Goal: Task Accomplishment & Management: Use online tool/utility

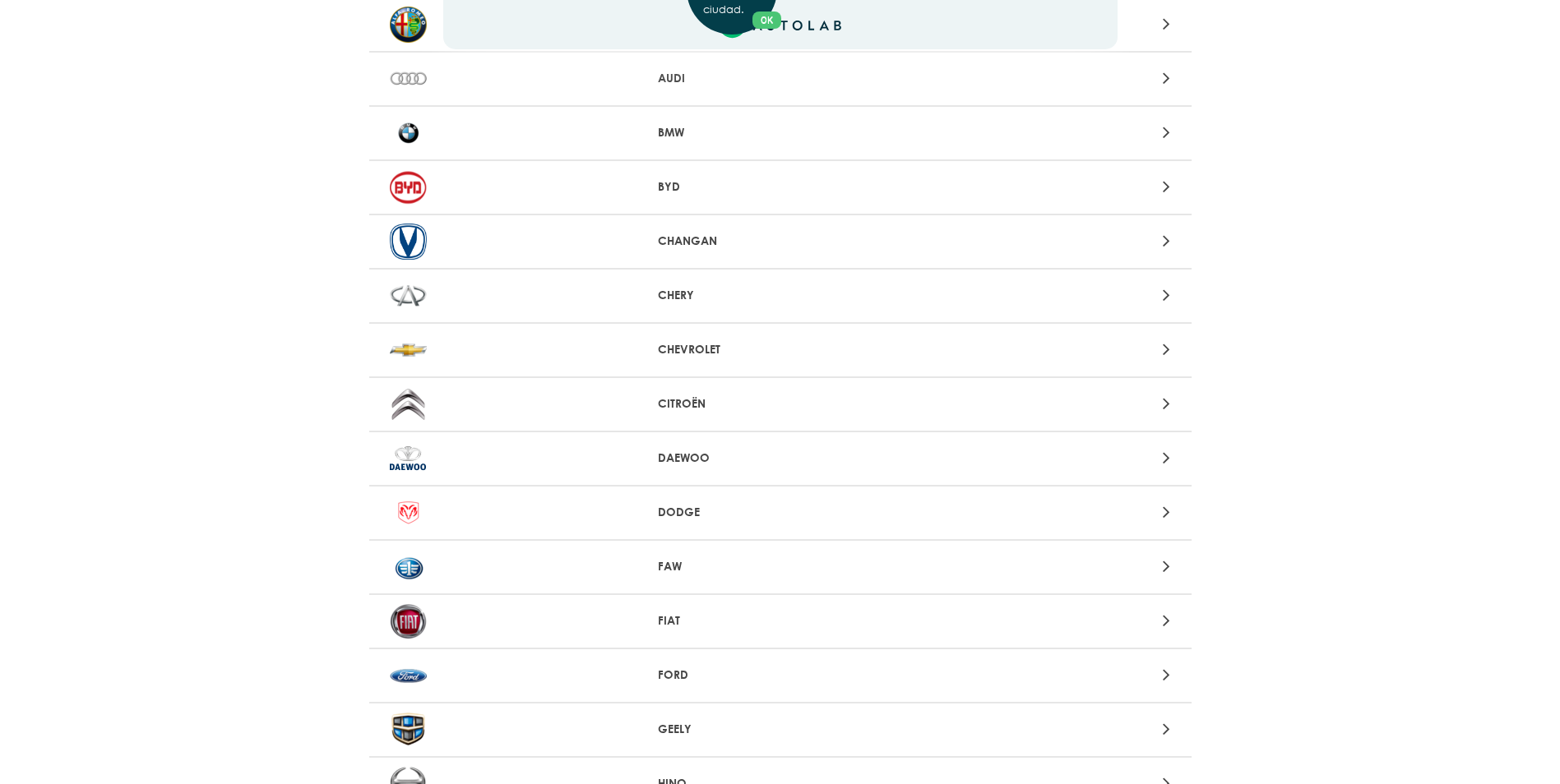
scroll to position [82, 0]
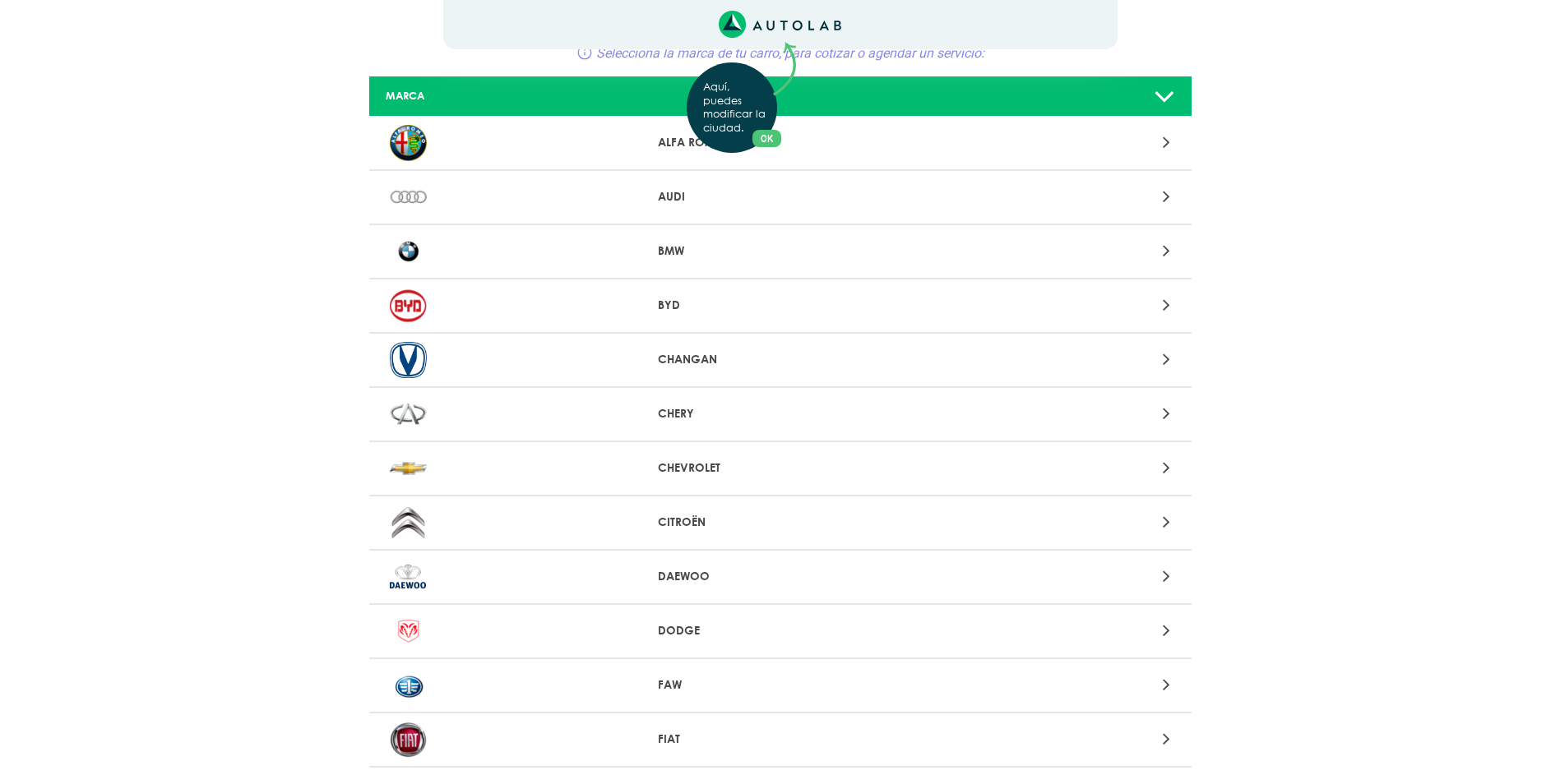
click at [1163, 467] on div "Aquí, puedes modificar la ciudad. OK .aex,.bex{fill:none!important;stroke:#50c4…" at bounding box center [780, 310] width 1560 height 784
click at [1165, 467] on icon at bounding box center [1167, 467] width 8 height 21
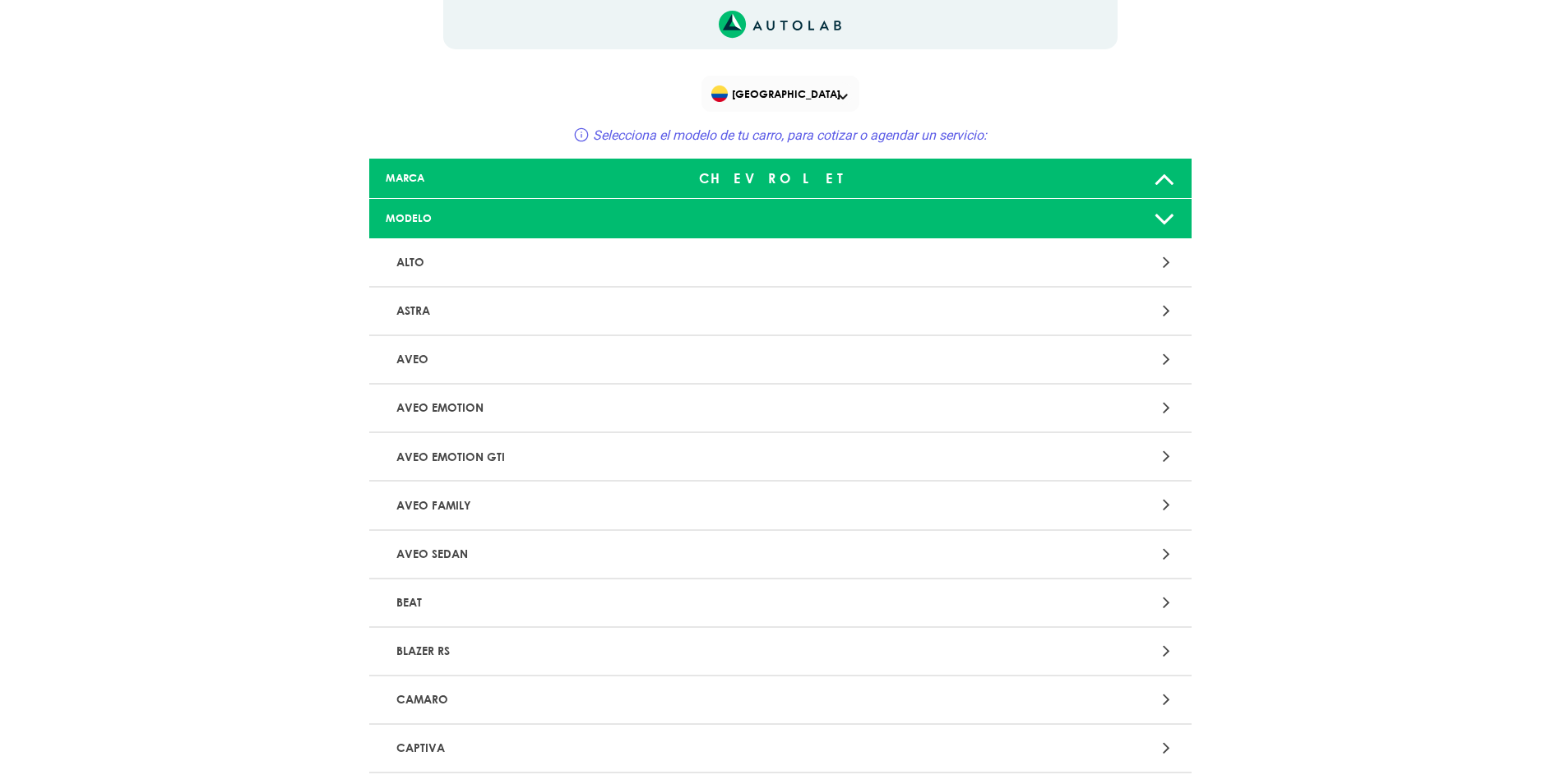
click at [1164, 178] on icon at bounding box center [1164, 178] width 21 height 33
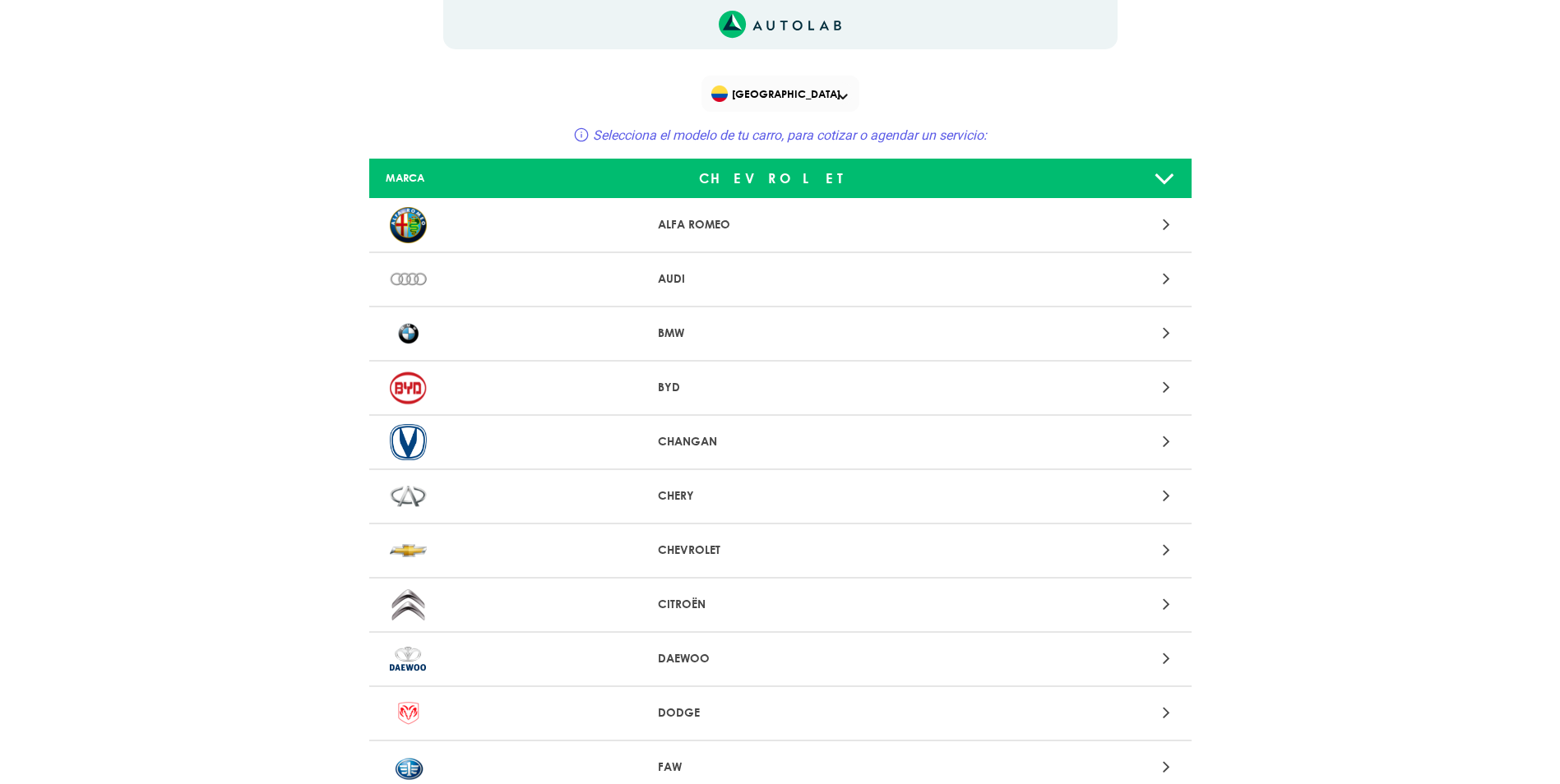
click at [1164, 178] on icon at bounding box center [1164, 178] width 21 height 33
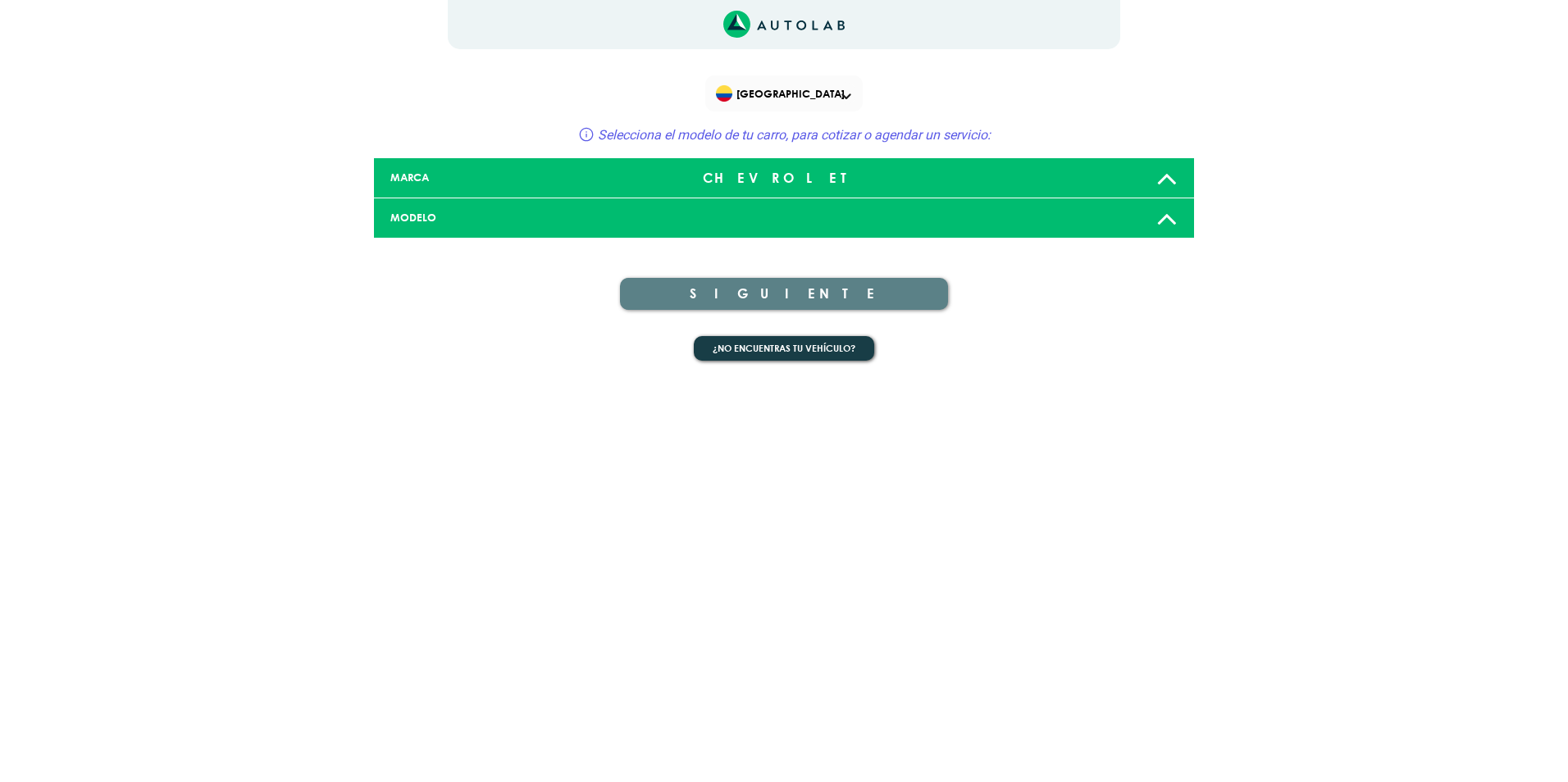
click at [1164, 219] on icon at bounding box center [1167, 218] width 21 height 33
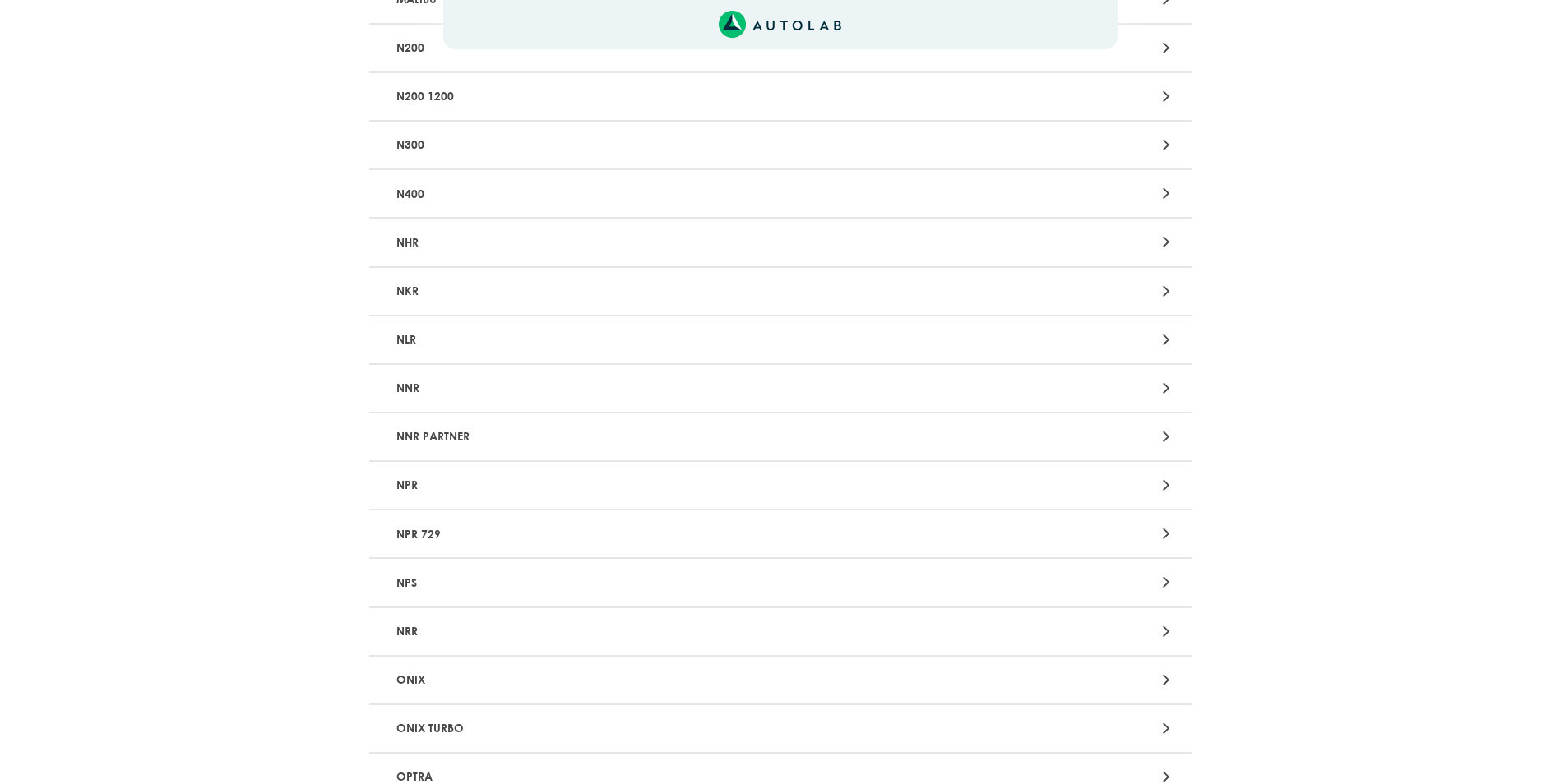
scroll to position [2713, 0]
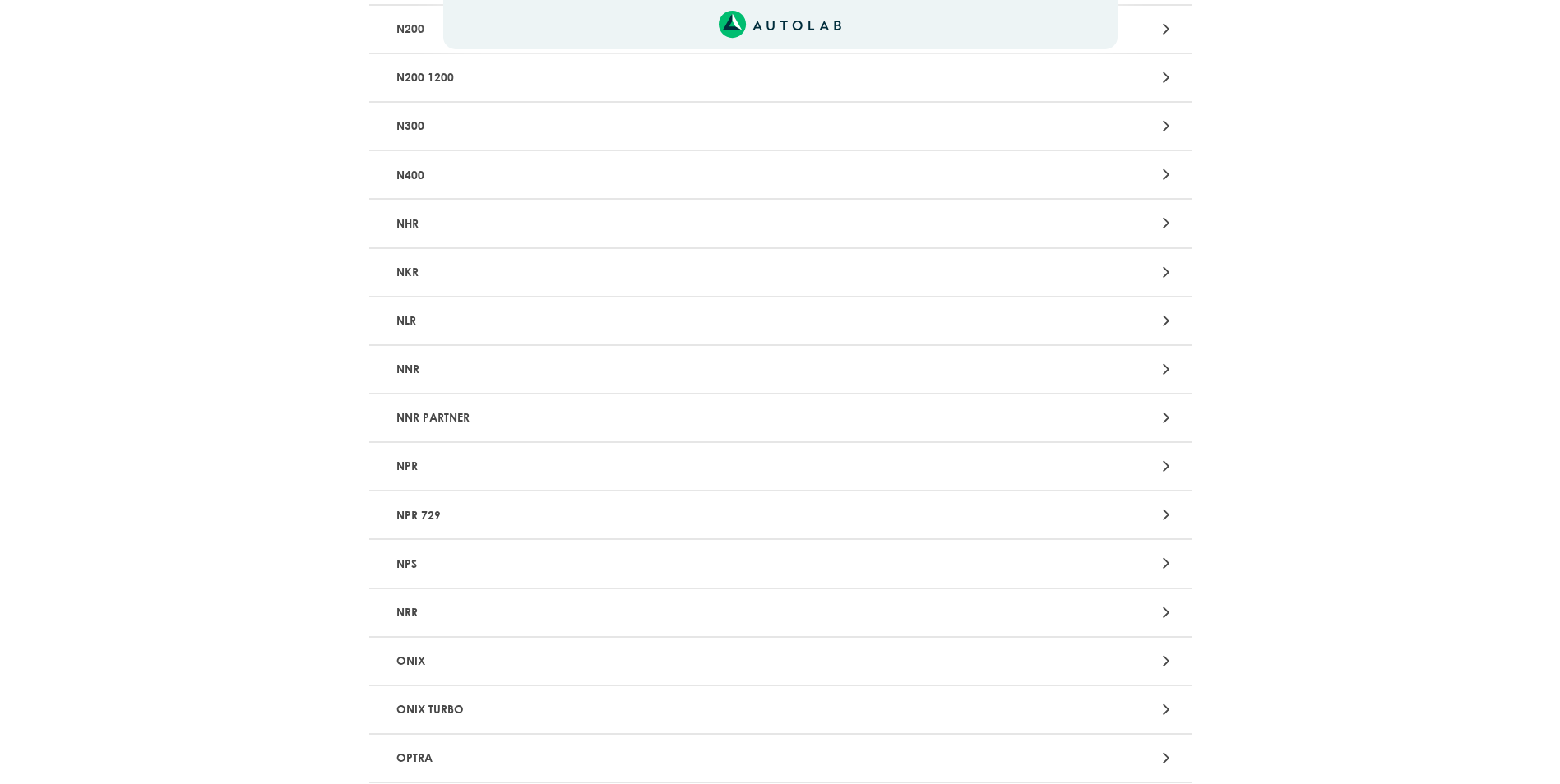
click at [408, 469] on p "NPR" at bounding box center [646, 467] width 513 height 30
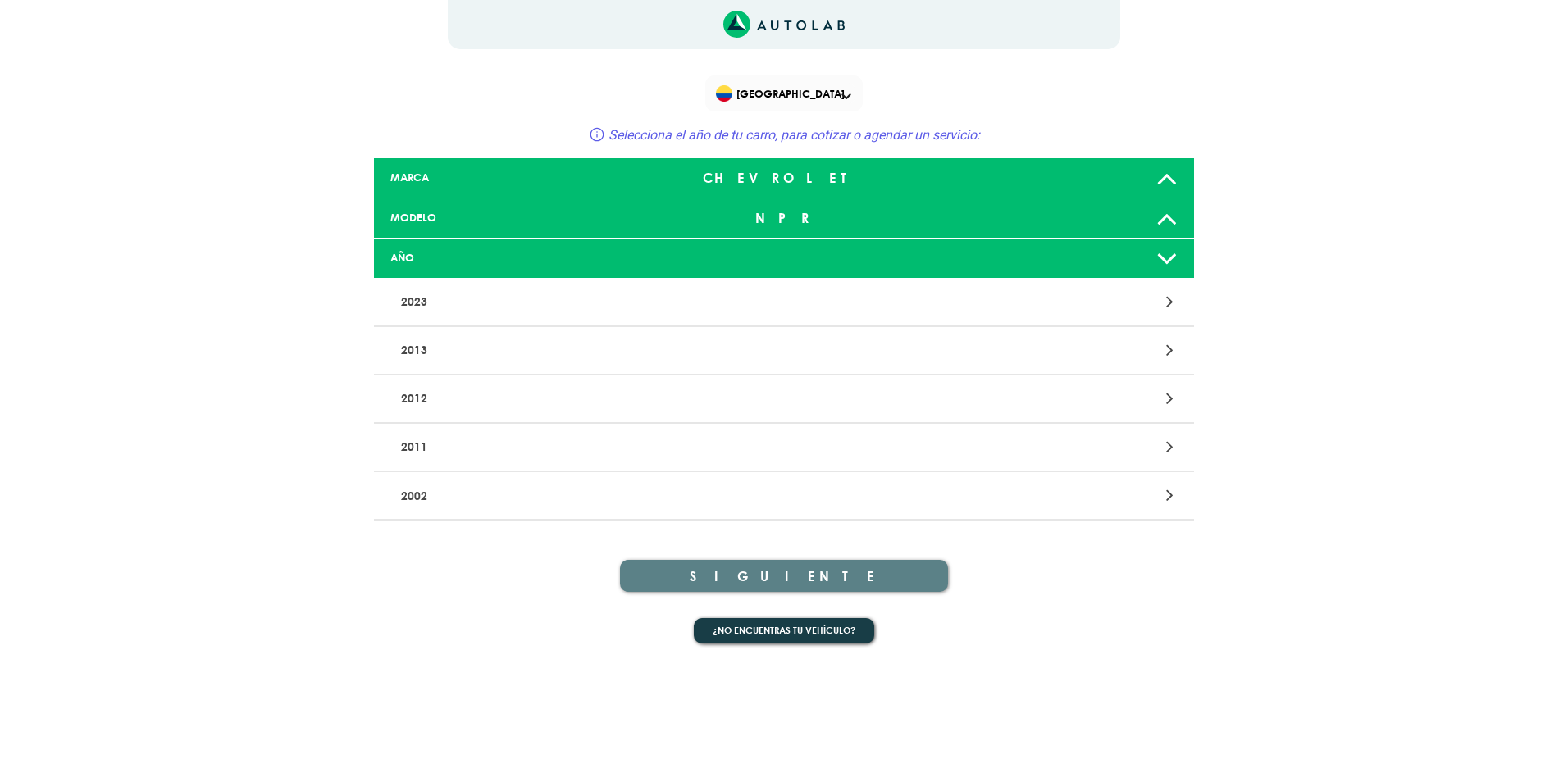
click at [1144, 348] on div at bounding box center [1052, 350] width 268 height 22
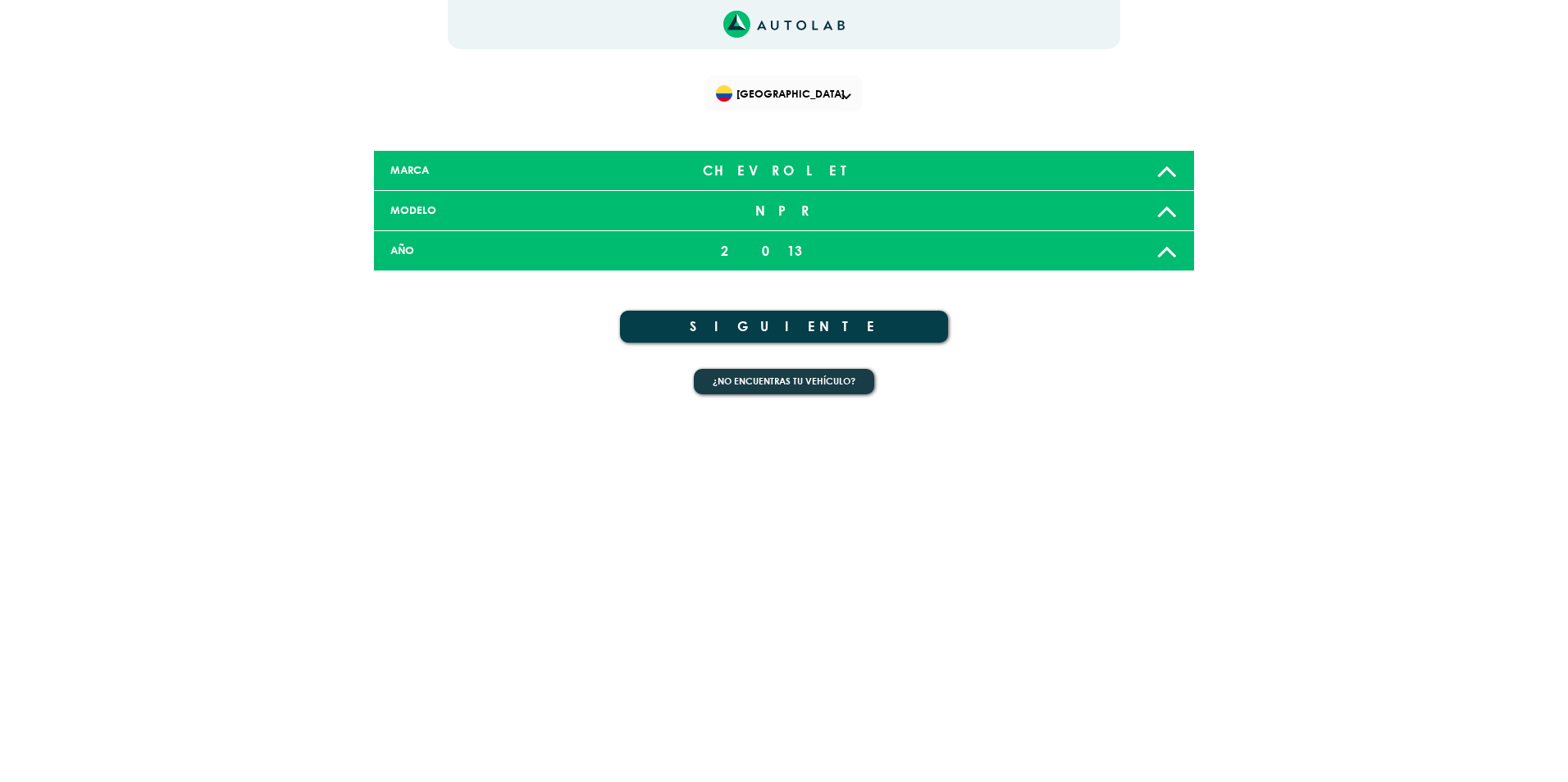
click at [822, 333] on button "SIGUIENTE" at bounding box center [784, 326] width 328 height 32
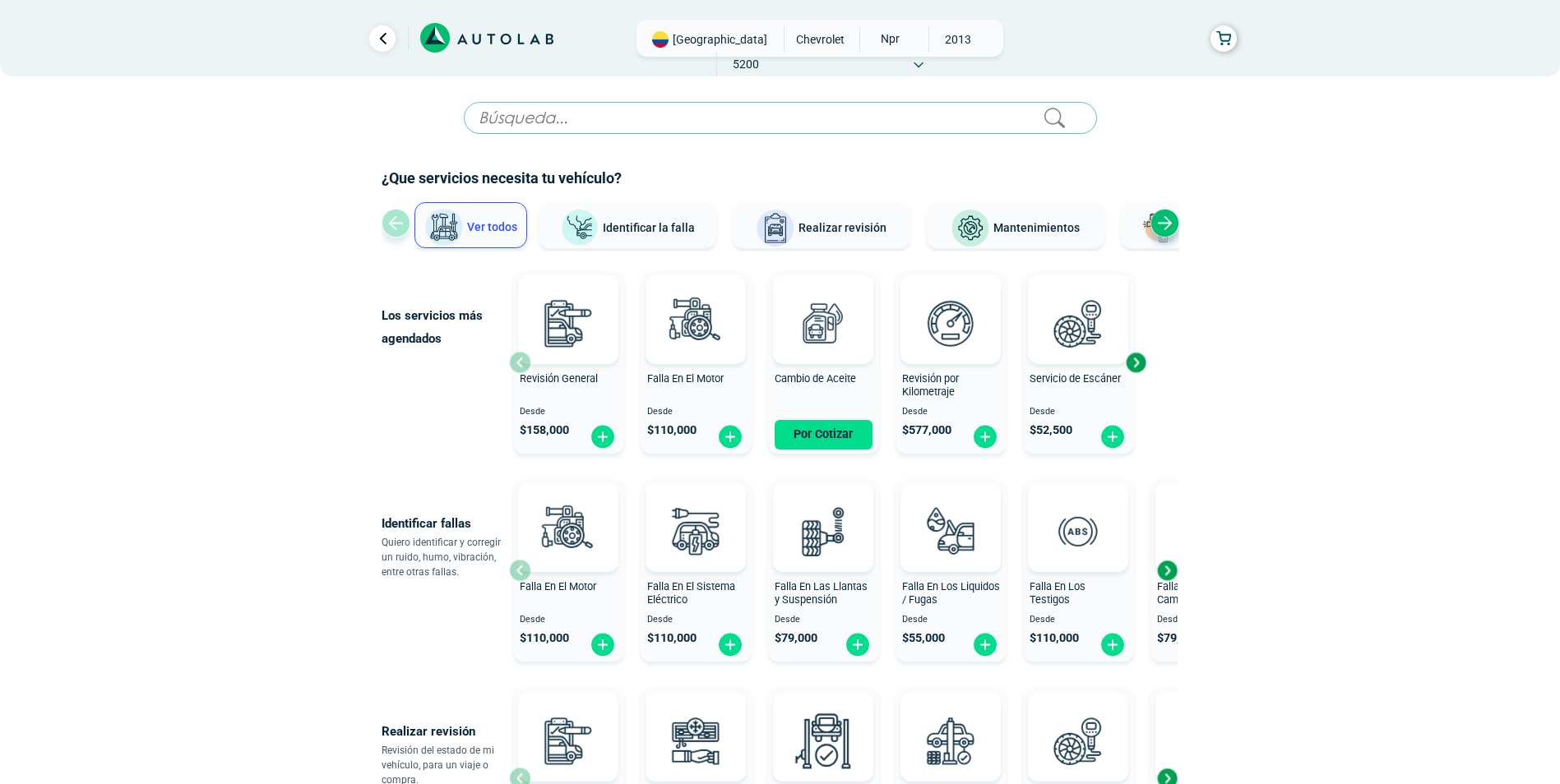
click at [1160, 225] on div "Next slide" at bounding box center [1165, 223] width 29 height 29
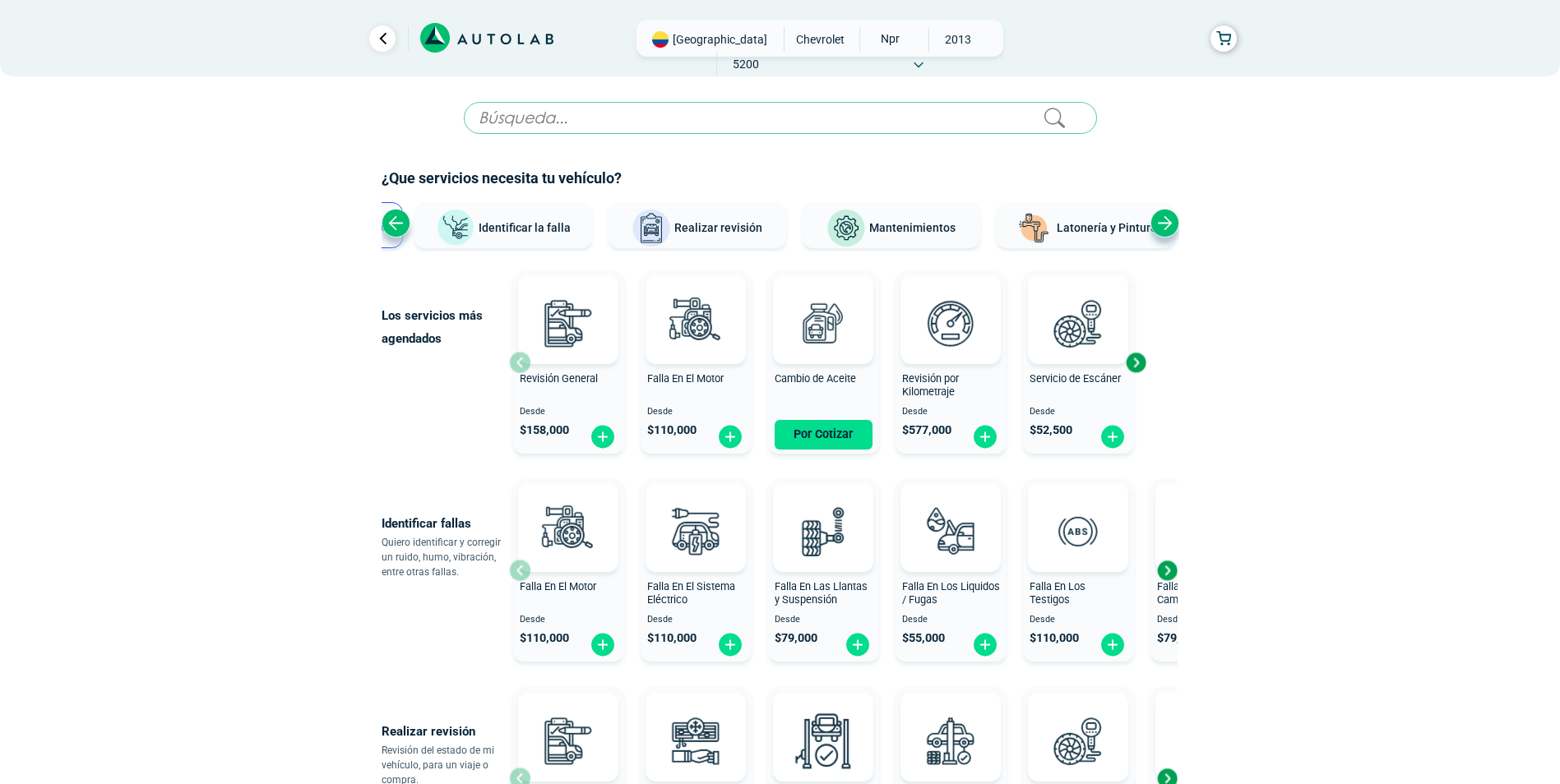
click at [1160, 225] on div "Next slide" at bounding box center [1165, 223] width 29 height 29
click at [1160, 225] on div "Ver todos Identificar la falla Realizar revisión Mantenimientos Latonería y Pin…" at bounding box center [780, 227] width 798 height 49
click at [1106, 226] on span "Latonería y Pintura" at bounding box center [1079, 228] width 101 height 14
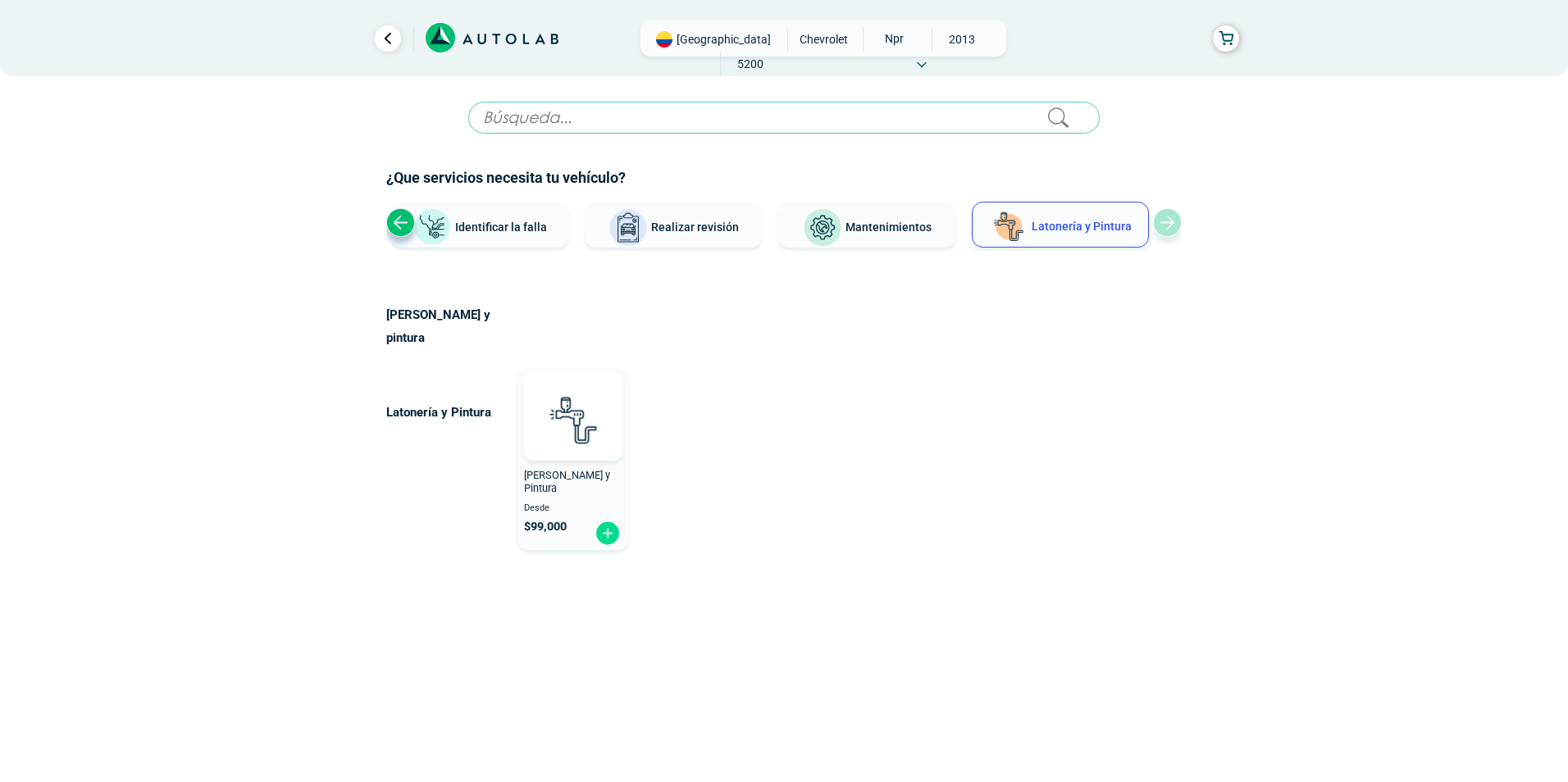
click at [631, 119] on input "text" at bounding box center [784, 118] width 631 height 32
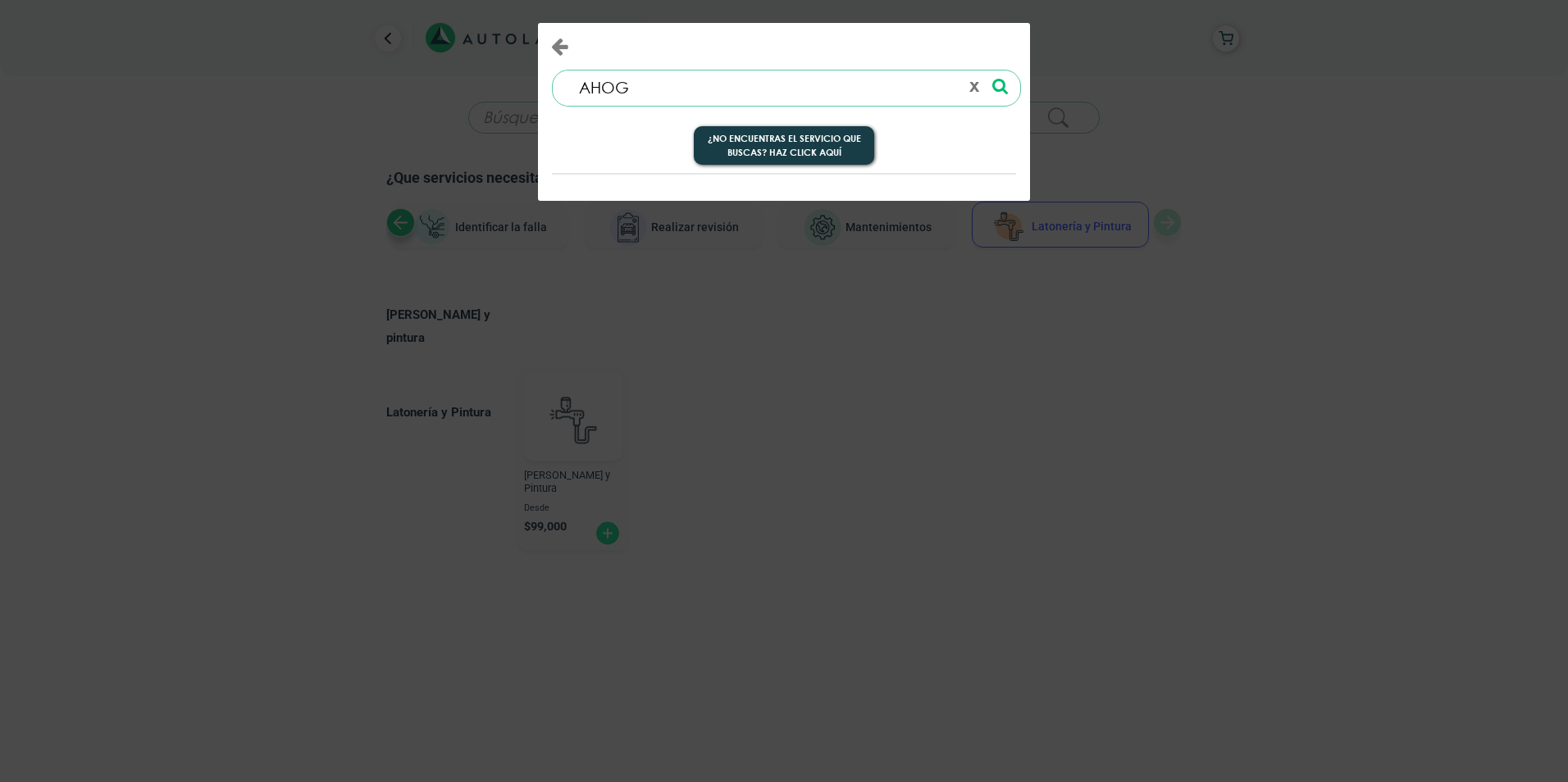
type input "AHOGO"
